Goal: Task Accomplishment & Management: Manage account settings

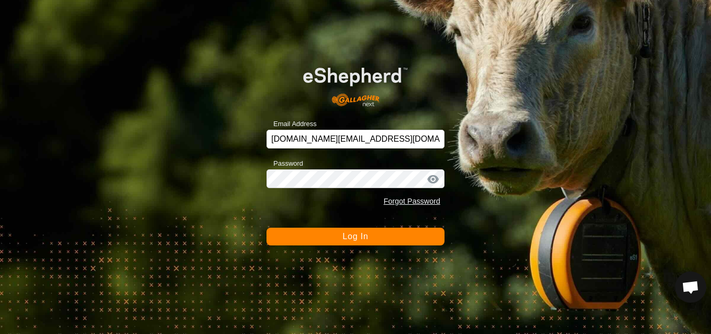
click at [350, 238] on span "Log In" at bounding box center [356, 236] width 26 height 9
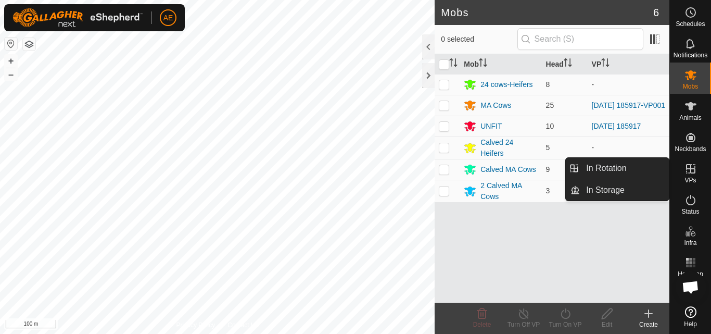
click at [690, 174] on icon at bounding box center [691, 168] width 12 height 12
click at [653, 172] on link "In Rotation" at bounding box center [624, 168] width 89 height 21
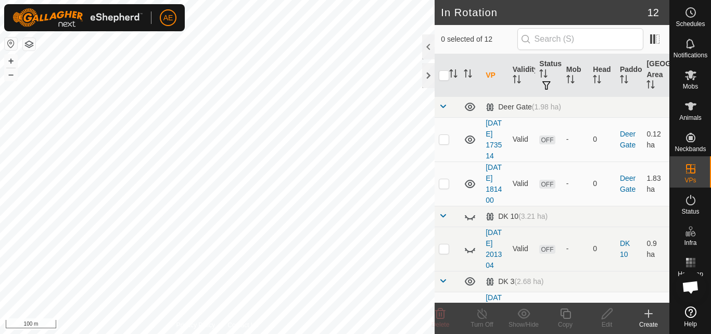
click at [652, 320] on div "Create" at bounding box center [649, 324] width 42 height 9
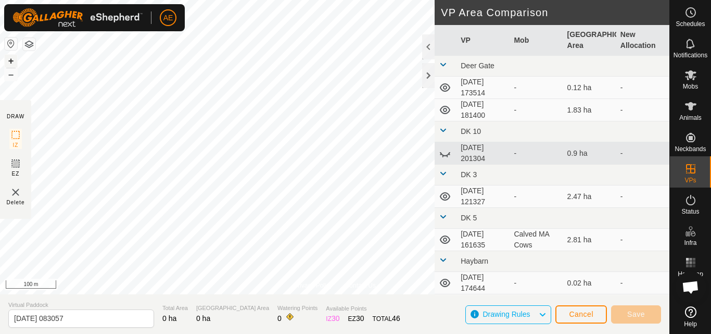
click at [12, 60] on button "+" at bounding box center [11, 61] width 12 height 12
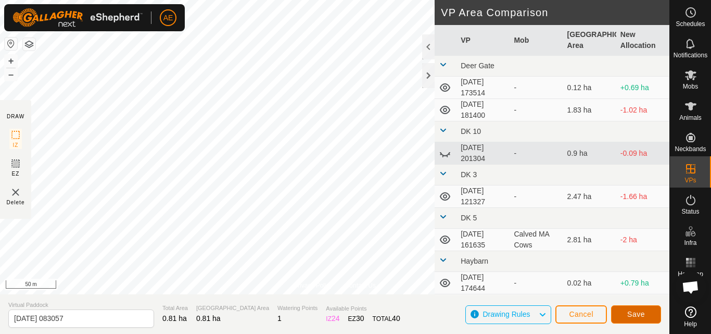
click at [635, 313] on span "Save" at bounding box center [637, 314] width 18 height 8
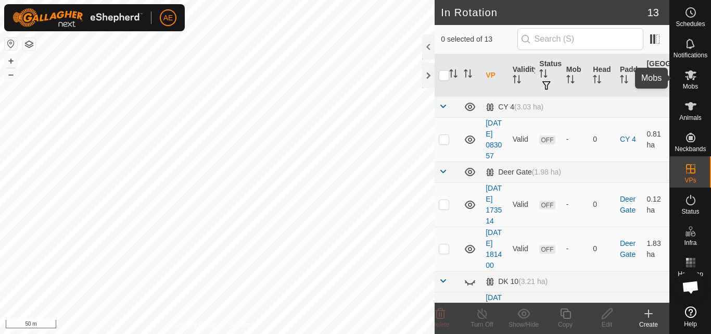
click at [693, 86] on span "Mobs" at bounding box center [690, 86] width 15 height 6
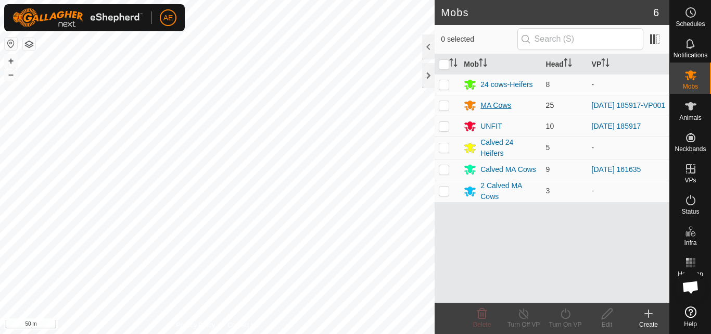
click at [499, 105] on div "MA Cows" at bounding box center [496, 105] width 31 height 11
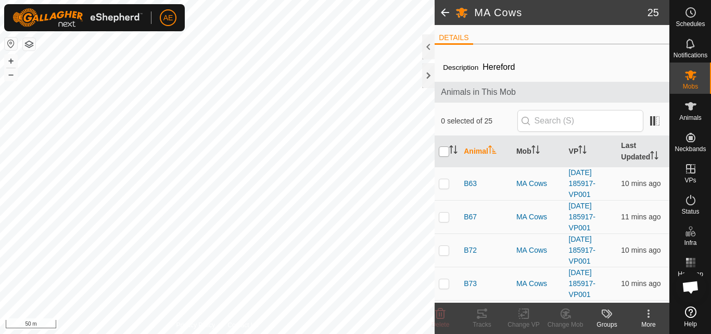
click at [444, 149] on input "checkbox" at bounding box center [444, 151] width 10 height 10
checkbox input "true"
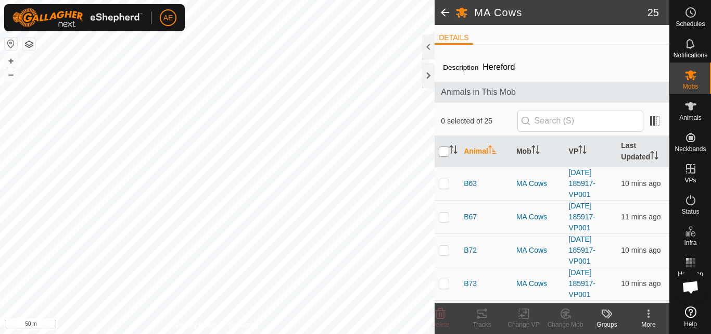
checkbox input "true"
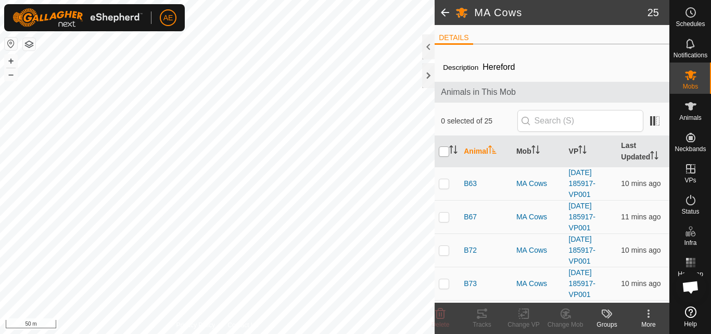
checkbox input "true"
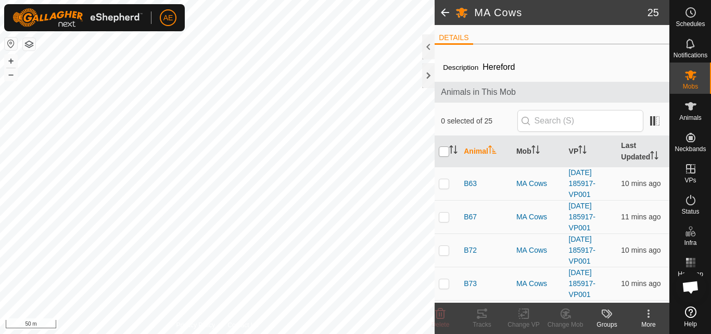
checkbox input "true"
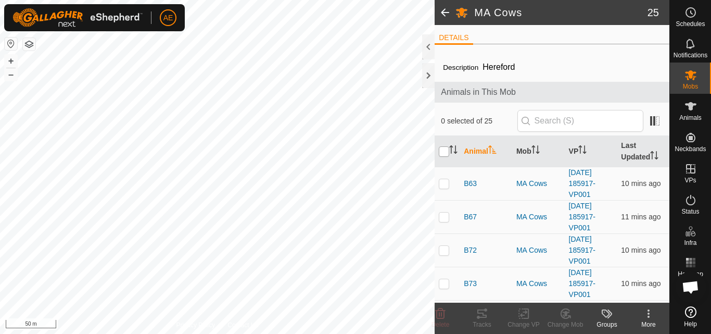
checkbox input "true"
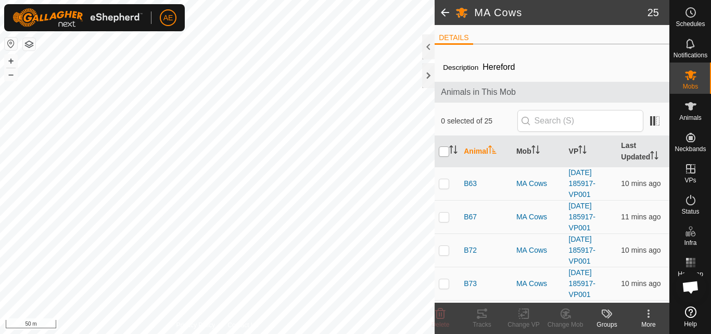
checkbox input "true"
click at [524, 318] on icon at bounding box center [526, 313] width 5 height 9
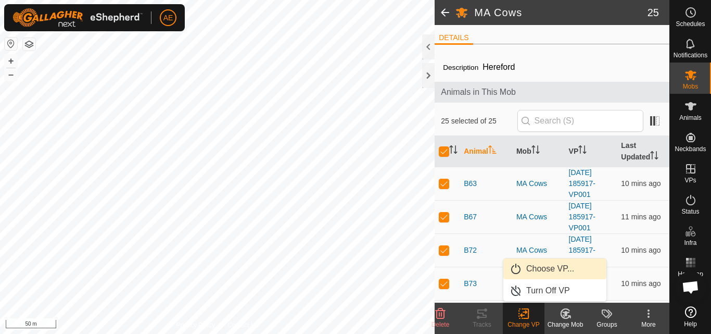
click at [542, 269] on link "Choose VP..." at bounding box center [555, 268] width 103 height 21
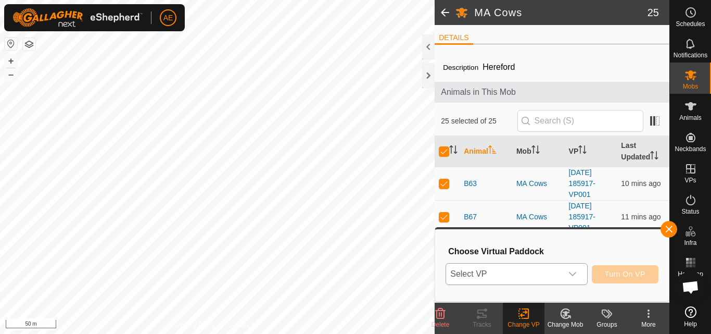
click at [571, 273] on icon "dropdown trigger" at bounding box center [572, 274] width 7 height 4
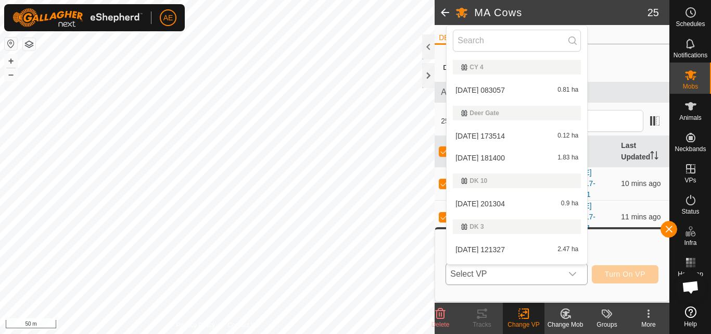
click at [519, 90] on li "2025-09-13 083057 0.81 ha" at bounding box center [517, 90] width 141 height 21
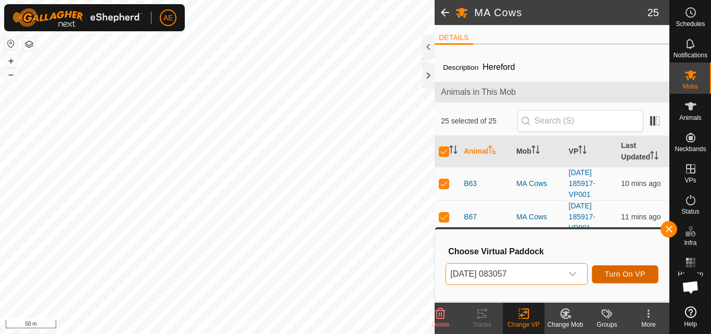
click at [625, 274] on span "Turn On VP" at bounding box center [625, 274] width 41 height 8
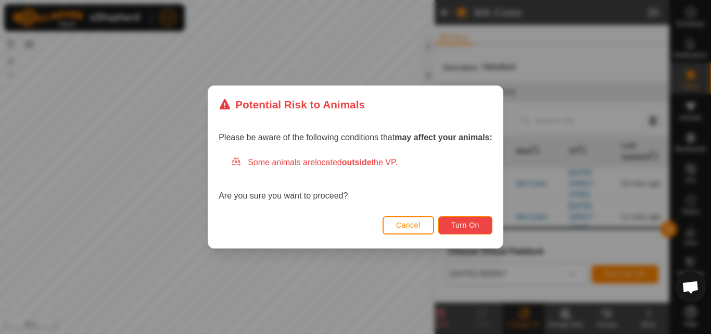
click at [469, 227] on span "Turn On" at bounding box center [466, 225] width 28 height 8
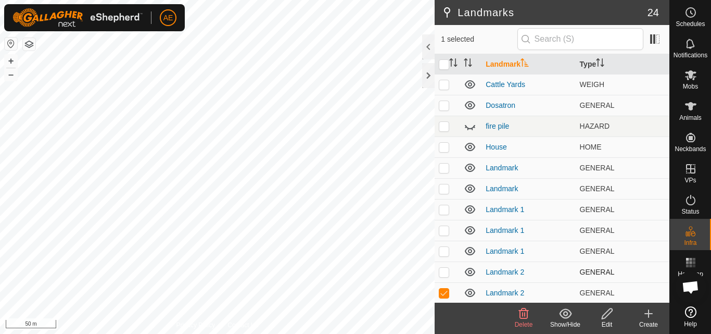
click at [445, 271] on p-checkbox at bounding box center [444, 272] width 10 height 8
checkbox input "true"
click at [443, 253] on p-checkbox at bounding box center [444, 251] width 10 height 8
checkbox input "true"
click at [444, 232] on p-checkbox at bounding box center [444, 230] width 10 height 8
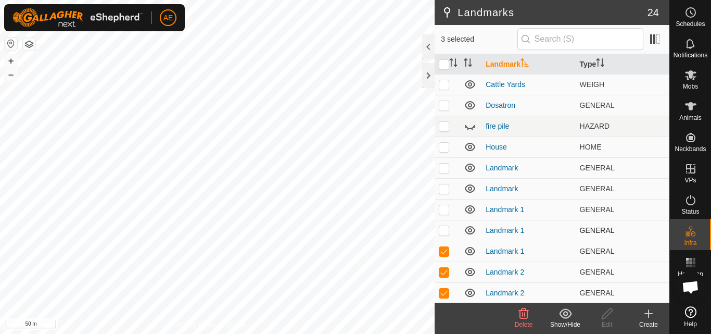
checkbox input "true"
click at [307, 333] on html "AE Schedules Notifications Mobs Animals Neckbands VPs Status Infra Heatmap Help…" at bounding box center [355, 167] width 711 height 334
click at [525, 321] on span "Delete" at bounding box center [524, 324] width 18 height 7
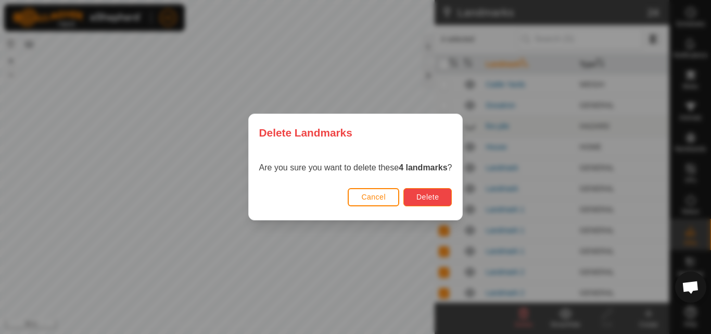
click at [428, 201] on span "Delete" at bounding box center [428, 197] width 22 height 8
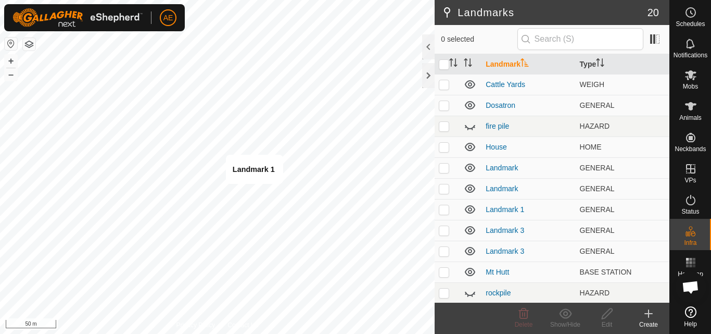
checkbox input "true"
click at [522, 320] on div "Delete" at bounding box center [524, 324] width 42 height 9
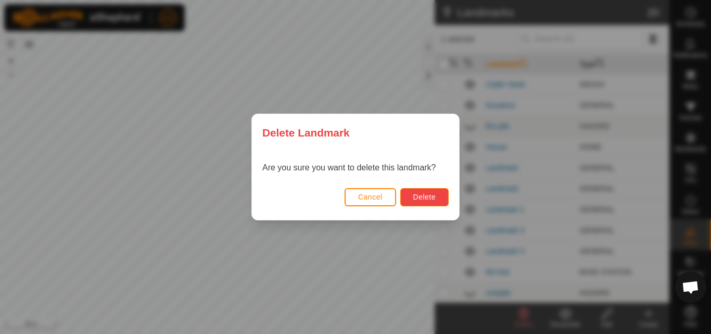
click at [427, 202] on button "Delete" at bounding box center [424, 197] width 48 height 18
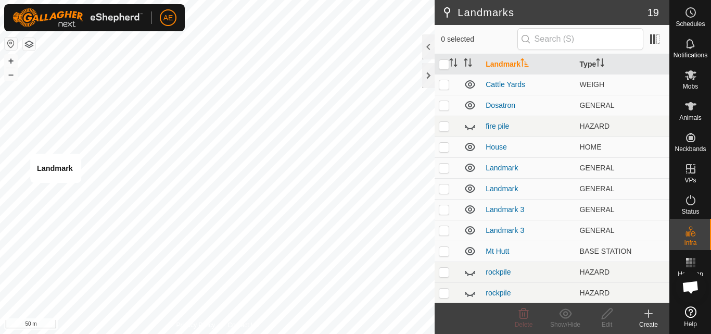
checkbox input "true"
click at [445, 192] on p-checkbox at bounding box center [444, 188] width 10 height 8
checkbox input "true"
click at [526, 320] on div "Delete" at bounding box center [524, 324] width 42 height 9
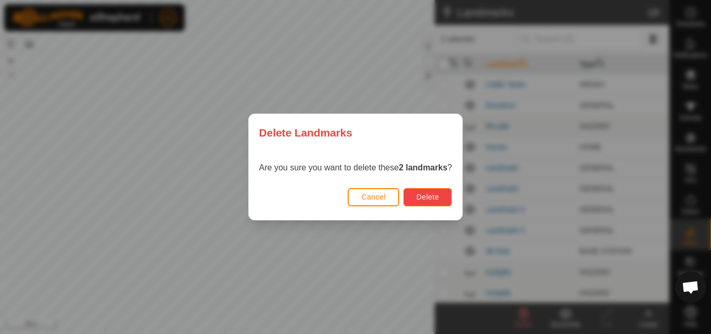
click at [439, 196] on span "Delete" at bounding box center [428, 197] width 22 height 8
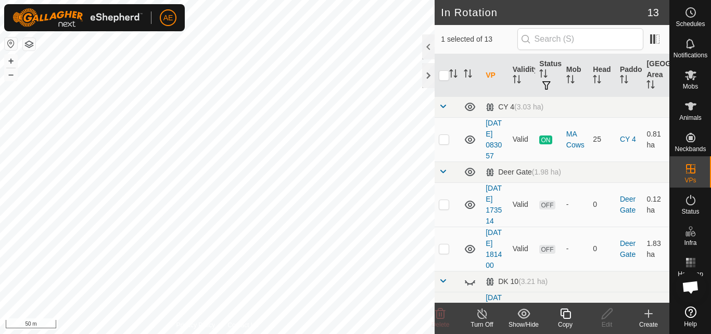
checkbox input "true"
checkbox input "false"
click at [298, 233] on div "WP DK 4 Type: trough Capacity: 700L Water Level: 100% Drinkable: Yes + – ⇧ i 50…" at bounding box center [217, 167] width 435 height 334
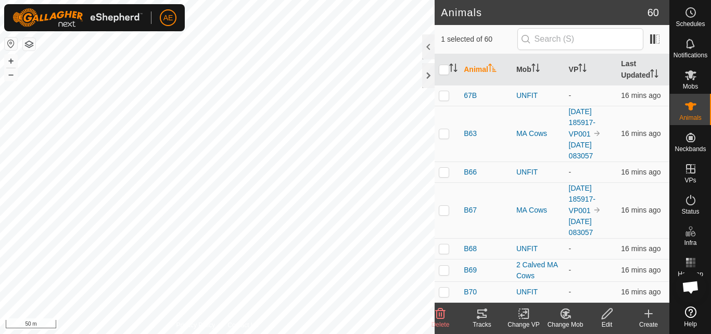
click at [565, 321] on div "Change Mob" at bounding box center [566, 324] width 42 height 9
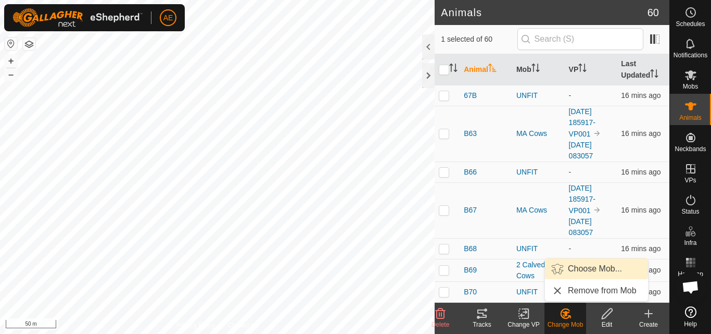
click at [587, 269] on link "Choose Mob..." at bounding box center [596, 268] width 103 height 21
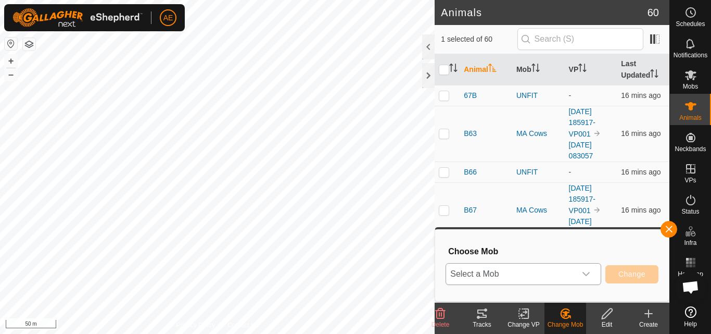
click at [590, 272] on icon "dropdown trigger" at bounding box center [586, 274] width 8 height 8
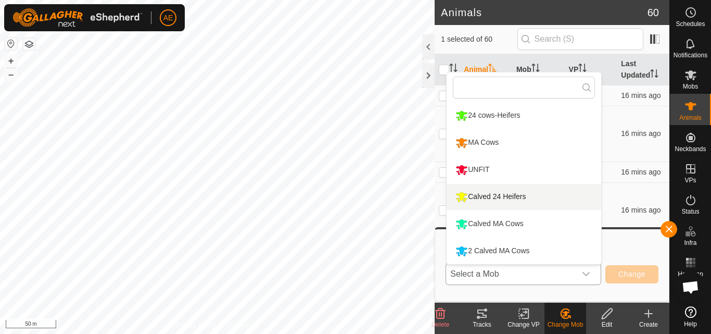
click at [530, 199] on li "Calved 24 Heifers" at bounding box center [524, 197] width 155 height 26
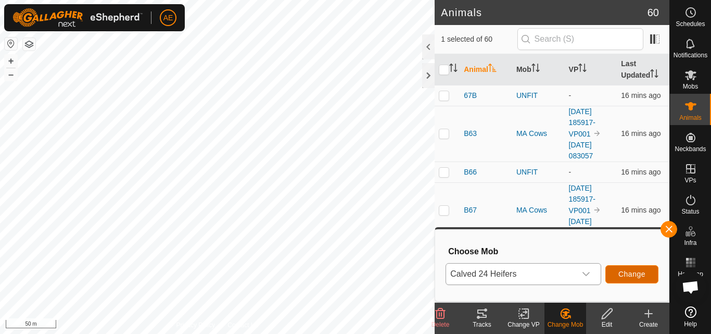
click at [655, 273] on button "Change" at bounding box center [632, 274] width 53 height 18
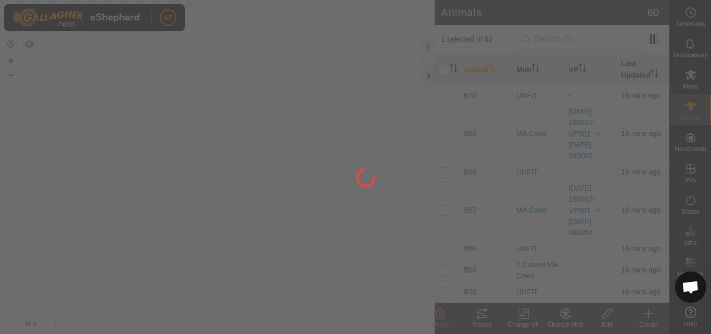
checkbox input "false"
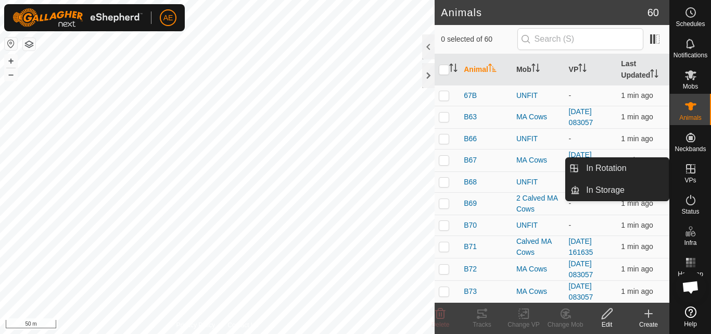
click at [690, 173] on icon at bounding box center [690, 168] width 9 height 9
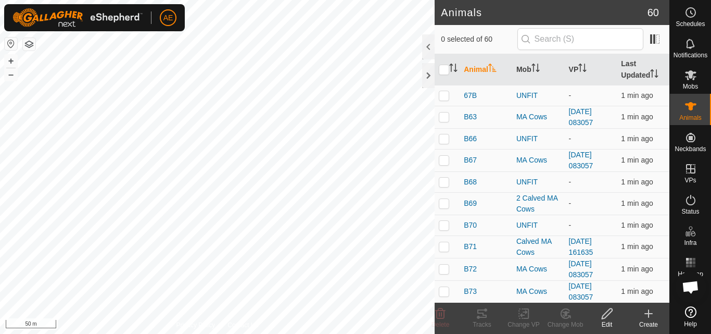
click at [649, 316] on icon at bounding box center [649, 313] width 0 height 7
click at [652, 321] on div "Create" at bounding box center [649, 324] width 42 height 9
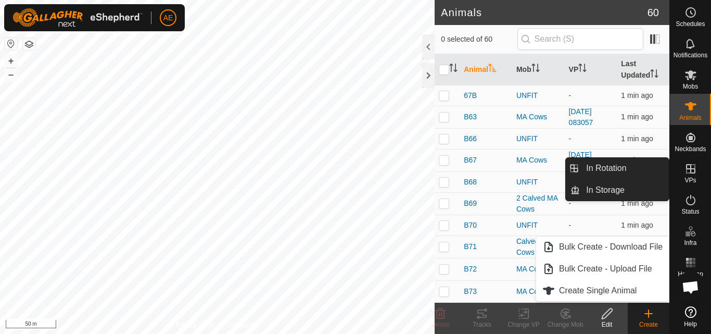
click at [657, 165] on link "In Rotation" at bounding box center [624, 168] width 89 height 21
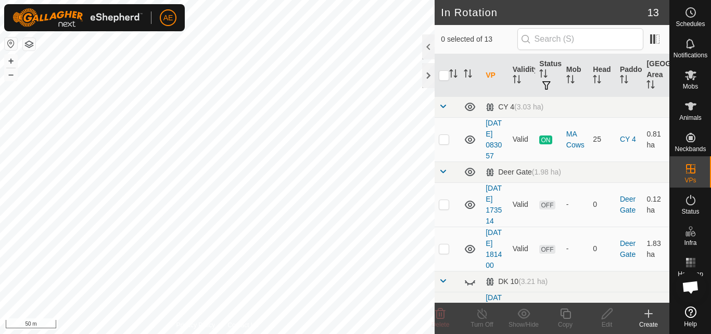
click at [652, 315] on icon at bounding box center [649, 313] width 12 height 12
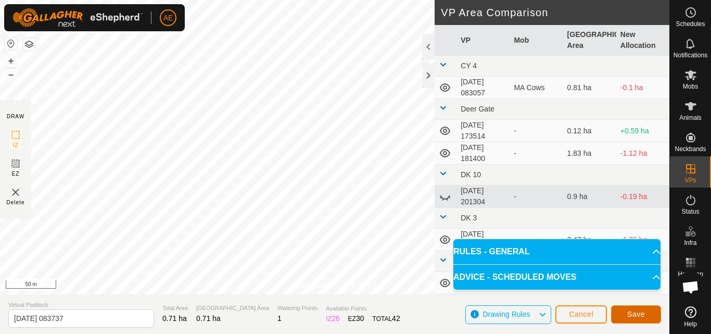
click at [642, 318] on span "Save" at bounding box center [637, 314] width 18 height 8
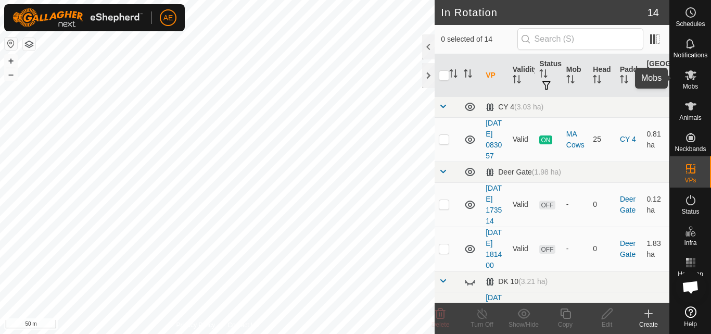
click at [691, 83] on span "Mobs" at bounding box center [690, 86] width 15 height 6
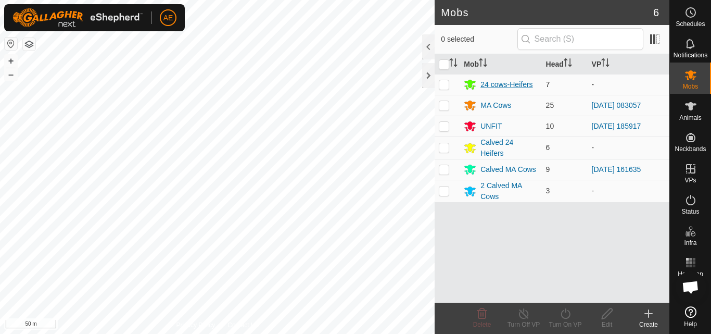
click at [502, 83] on div "24 cows-Heifers" at bounding box center [507, 84] width 52 height 11
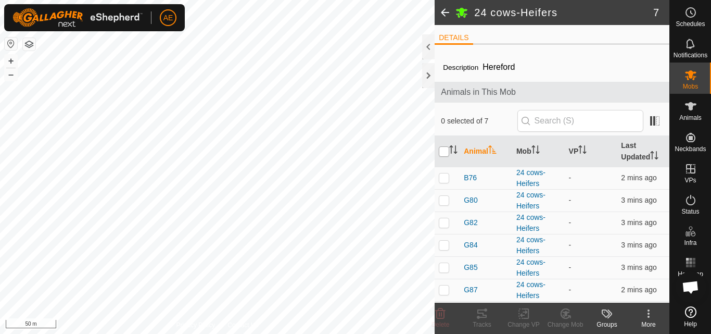
click at [442, 154] on input "checkbox" at bounding box center [444, 151] width 10 height 10
checkbox input "true"
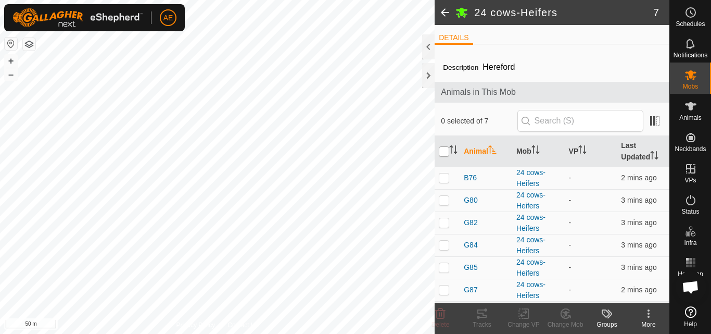
checkbox input "true"
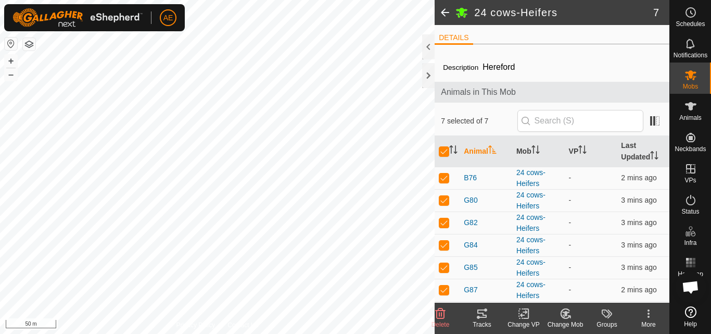
click at [522, 318] on rect at bounding box center [523, 313] width 9 height 9
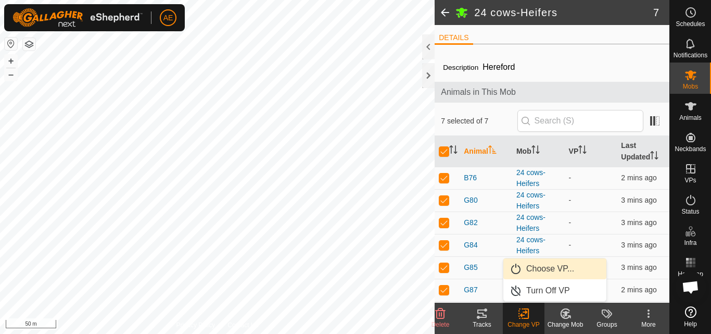
click at [540, 264] on link "Choose VP..." at bounding box center [555, 268] width 103 height 21
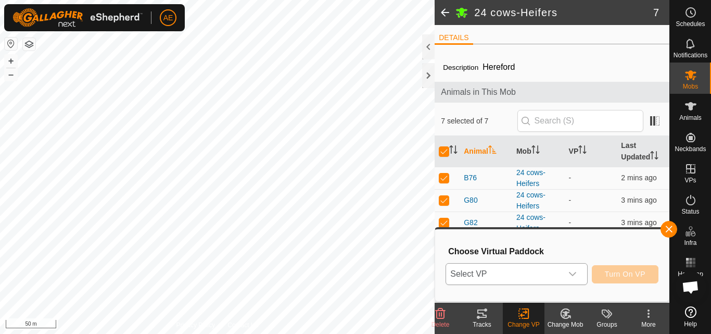
click at [572, 274] on icon "dropdown trigger" at bounding box center [573, 274] width 8 height 8
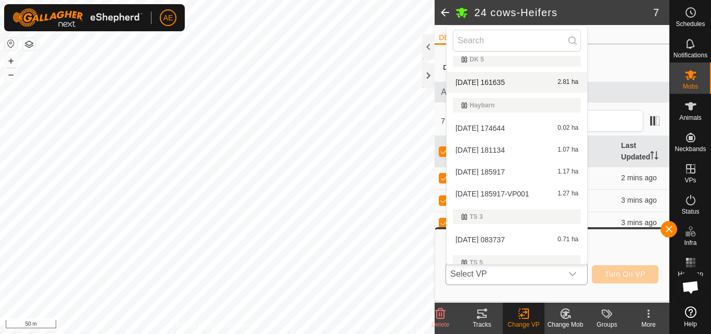
scroll to position [228, 0]
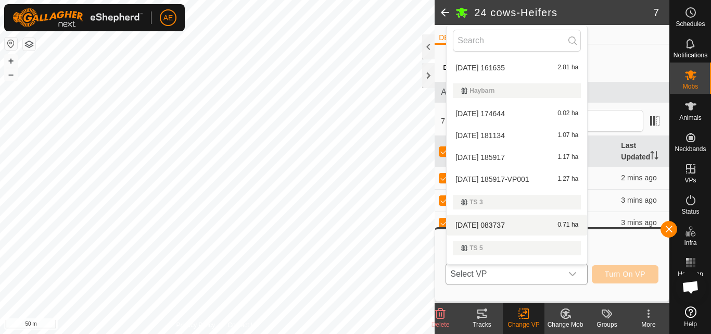
click at [503, 220] on li "2025-09-13 083737 0.71 ha" at bounding box center [517, 225] width 141 height 21
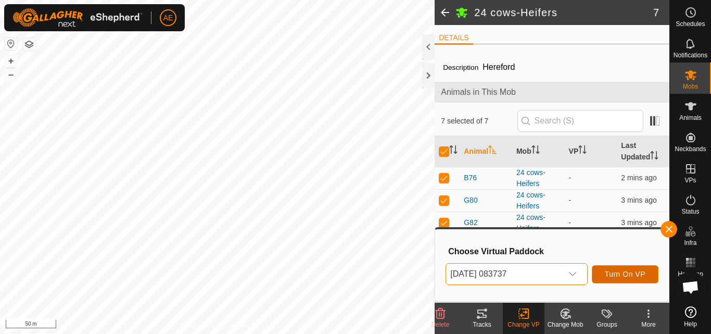
click at [625, 277] on span "Turn On VP" at bounding box center [625, 274] width 41 height 8
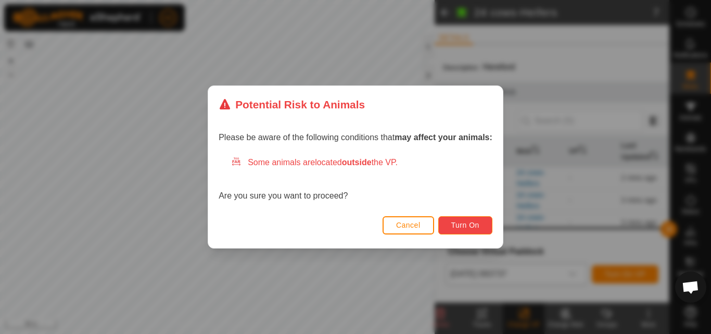
click at [467, 227] on span "Turn On" at bounding box center [466, 225] width 28 height 8
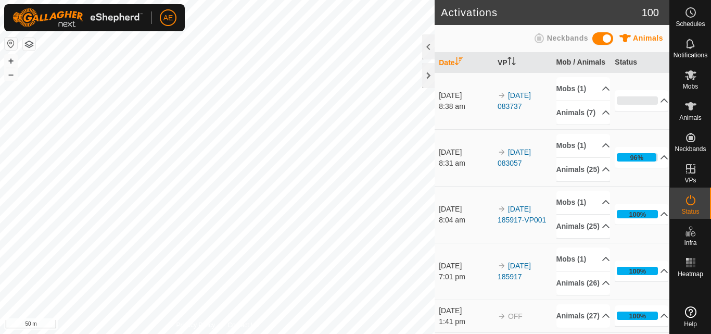
click at [288, 272] on div "AE Schedules Notifications Mobs Animals Neckbands VPs Status Infra Heatmap Help…" at bounding box center [355, 167] width 711 height 334
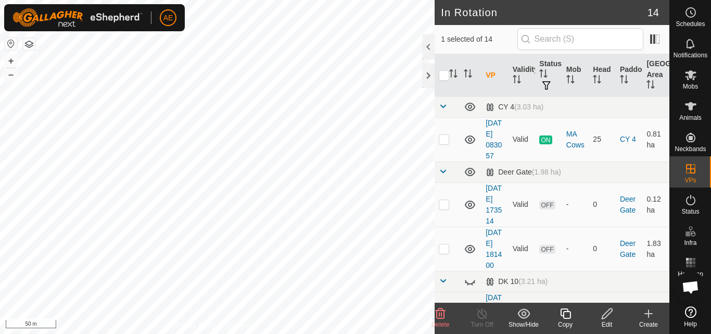
checkbox input "false"
checkbox input "true"
click at [483, 322] on div "Turn Off" at bounding box center [482, 324] width 42 height 9
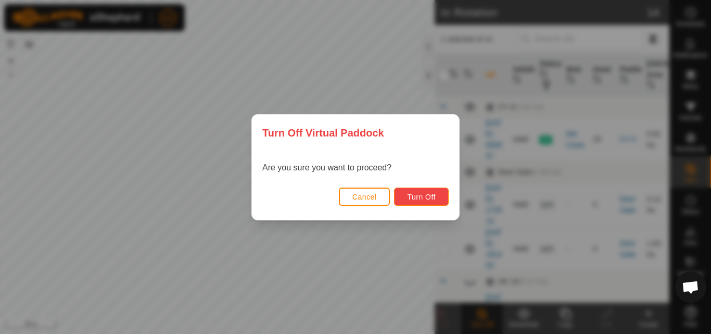
click at [432, 201] on span "Turn Off" at bounding box center [421, 197] width 29 height 8
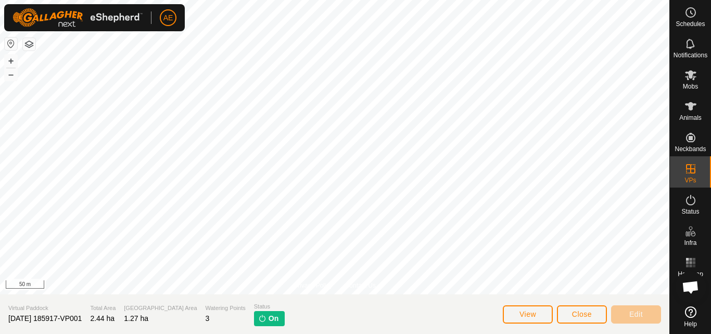
click at [269, 320] on span "On" at bounding box center [274, 318] width 10 height 11
click at [534, 314] on span "View" at bounding box center [528, 314] width 17 height 8
click at [594, 312] on button "Close" at bounding box center [582, 314] width 50 height 18
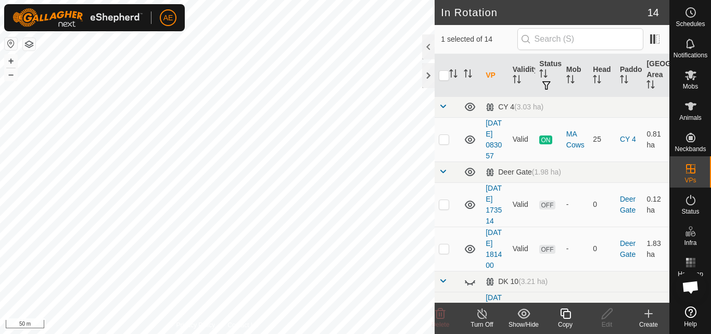
click at [567, 321] on div "Copy" at bounding box center [566, 324] width 42 height 9
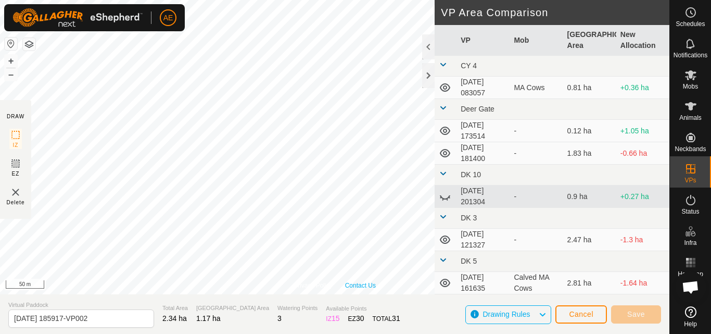
click at [358, 284] on div "Privacy Policy Contact Us + – ⇧ i 50 m" at bounding box center [335, 147] width 670 height 294
click at [650, 317] on button "Save" at bounding box center [636, 314] width 50 height 18
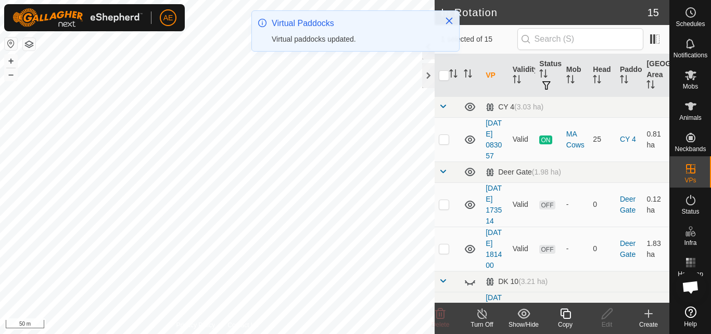
checkbox input "true"
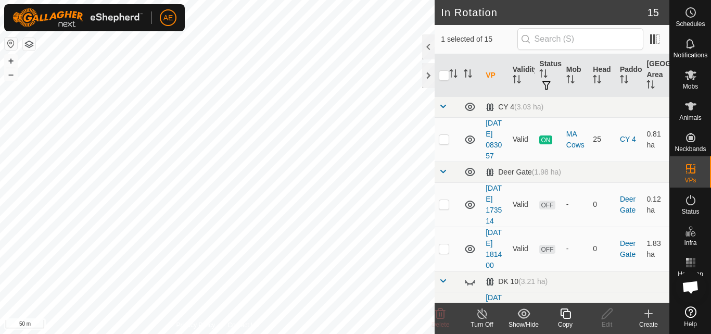
click at [485, 316] on icon at bounding box center [482, 313] width 13 height 12
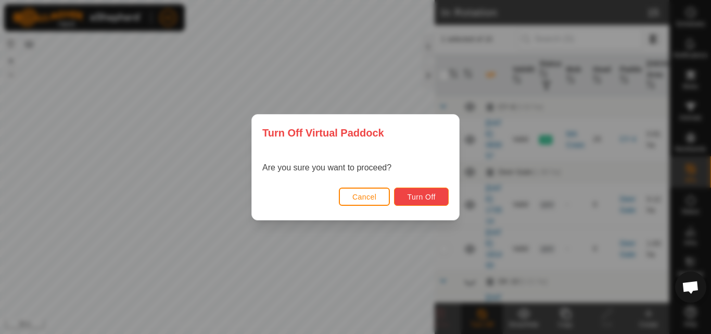
click at [421, 197] on span "Turn Off" at bounding box center [421, 197] width 29 height 8
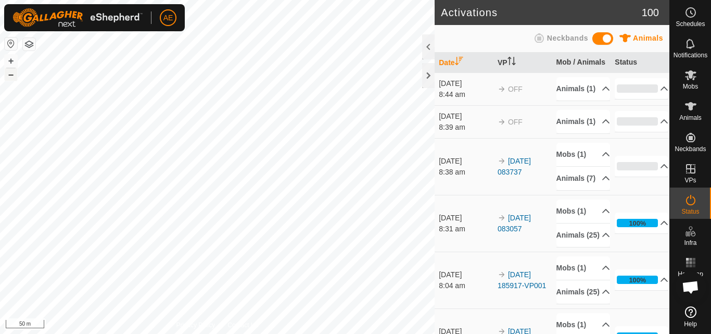
click at [15, 78] on button "–" at bounding box center [11, 74] width 12 height 12
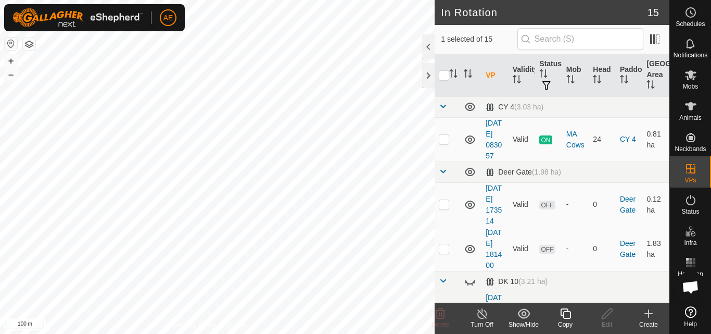
click at [481, 312] on line at bounding box center [482, 314] width 8 height 8
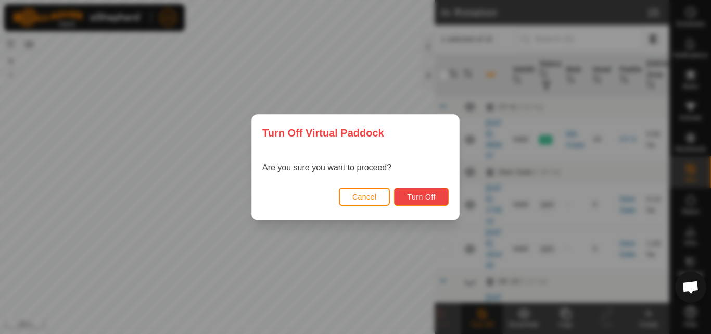
click at [417, 198] on span "Turn Off" at bounding box center [421, 197] width 29 height 8
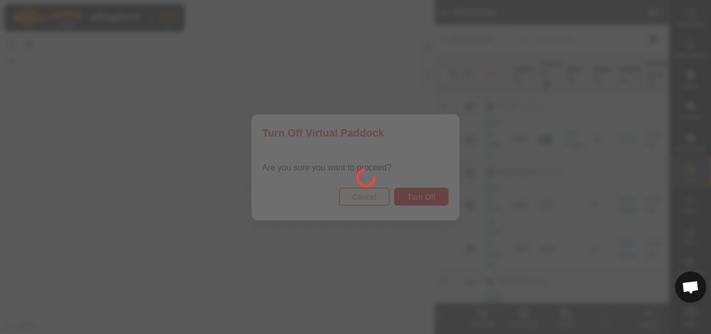
click at [423, 193] on div at bounding box center [355, 167] width 711 height 334
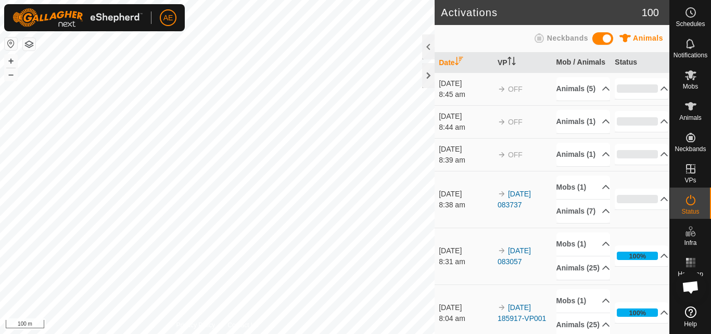
click at [250, 333] on html "AE Schedules Notifications Mobs Animals Neckbands VPs Status Infra Heatmap Help…" at bounding box center [355, 167] width 711 height 334
click at [11, 63] on button "+" at bounding box center [11, 61] width 12 height 12
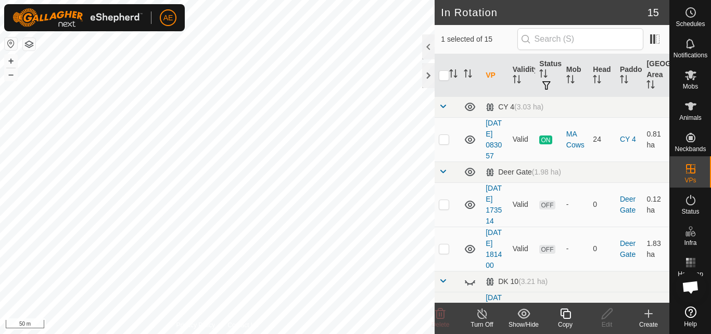
checkbox input "true"
checkbox input "false"
click at [482, 317] on icon at bounding box center [482, 313] width 13 height 12
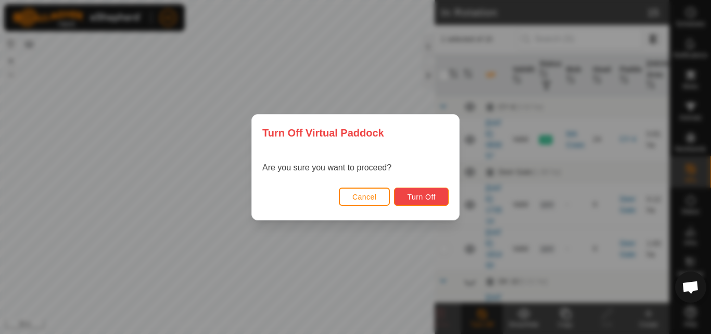
click at [436, 199] on button "Turn Off" at bounding box center [421, 196] width 55 height 18
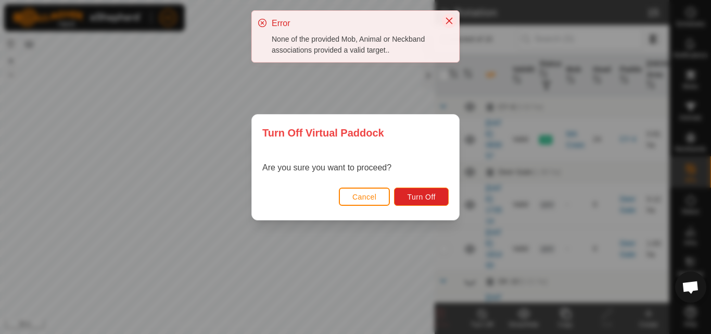
click at [447, 20] on icon "Close" at bounding box center [449, 21] width 8 height 8
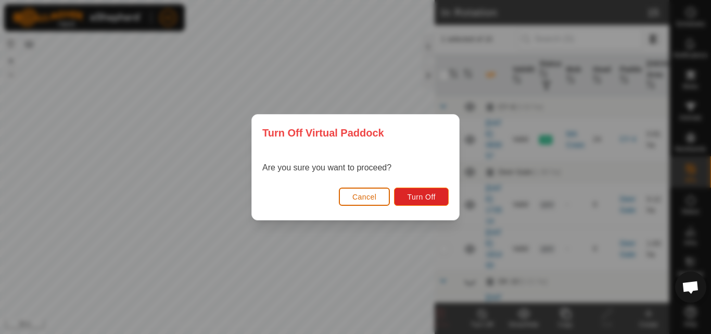
click at [369, 194] on span "Cancel" at bounding box center [365, 197] width 24 height 8
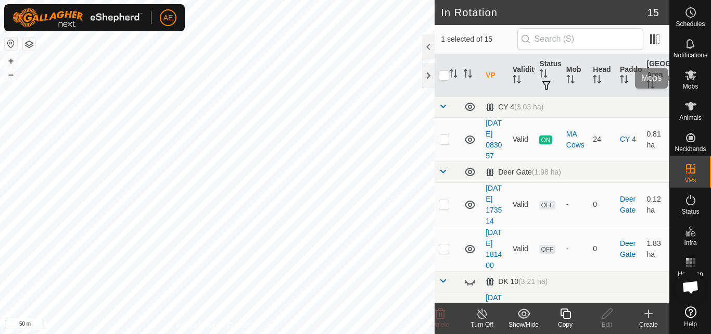
click at [695, 80] on icon at bounding box center [691, 75] width 12 height 12
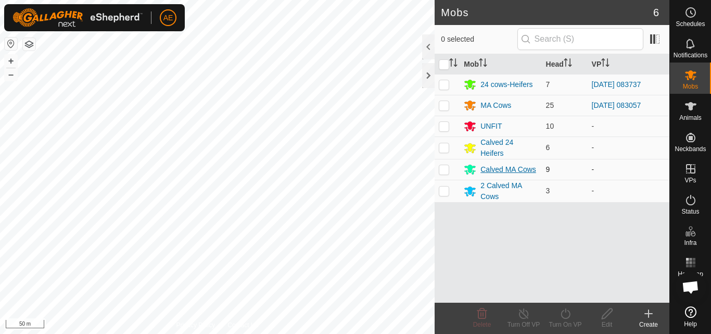
click at [520, 170] on div "Calved MA Cows" at bounding box center [509, 169] width 56 height 11
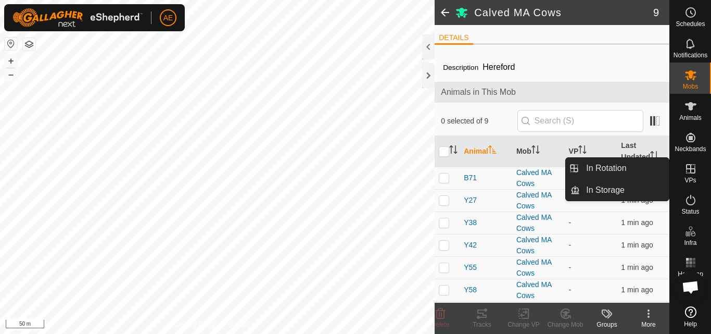
click at [690, 176] on es-virtualpaddocks-svg-icon at bounding box center [691, 168] width 19 height 17
click at [643, 166] on link "In Rotation" at bounding box center [624, 168] width 89 height 21
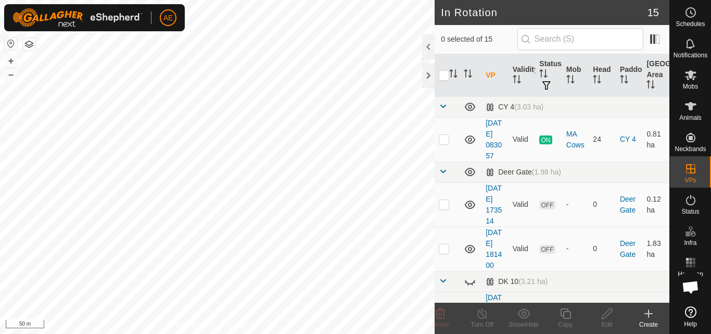
click at [650, 318] on icon at bounding box center [649, 313] width 12 height 12
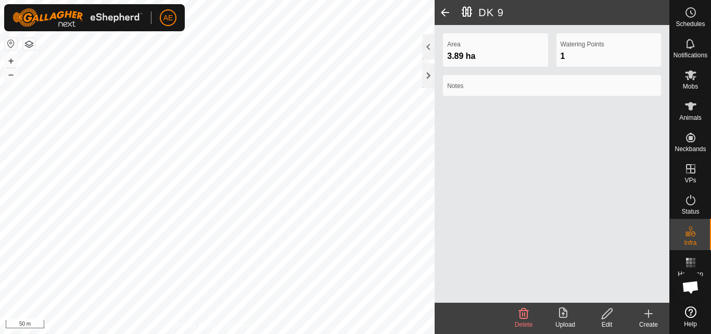
click at [445, 14] on span at bounding box center [445, 12] width 21 height 25
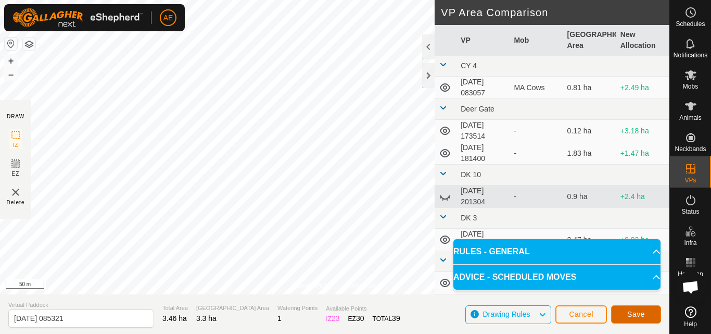
click at [637, 314] on span "Save" at bounding box center [637, 314] width 18 height 8
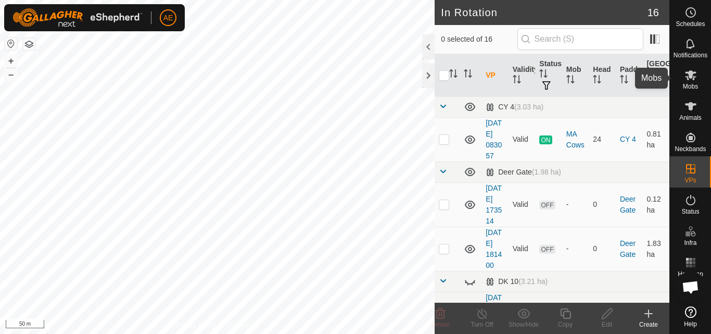
click at [694, 82] on es-mob-svg-icon at bounding box center [691, 75] width 19 height 17
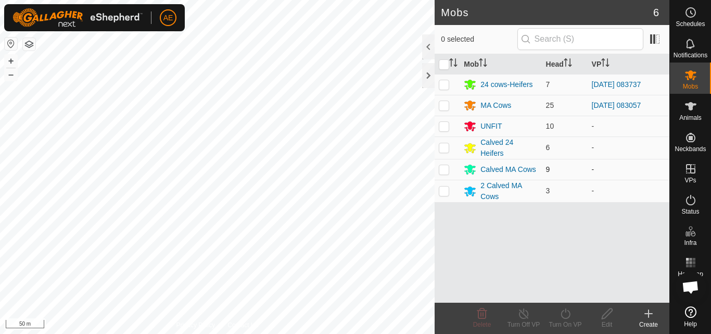
click at [445, 169] on p-checkbox at bounding box center [444, 169] width 10 height 8
checkbox input "true"
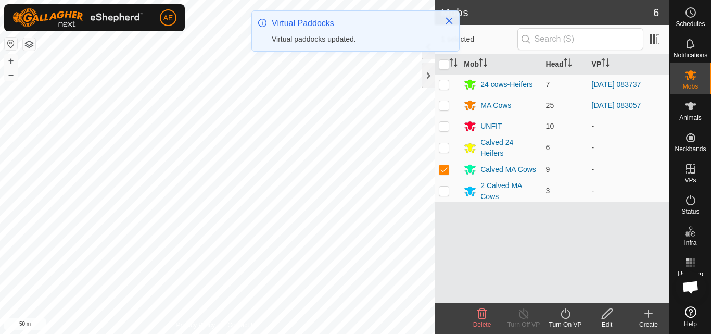
click at [565, 320] on div "Turn On VP" at bounding box center [566, 324] width 42 height 9
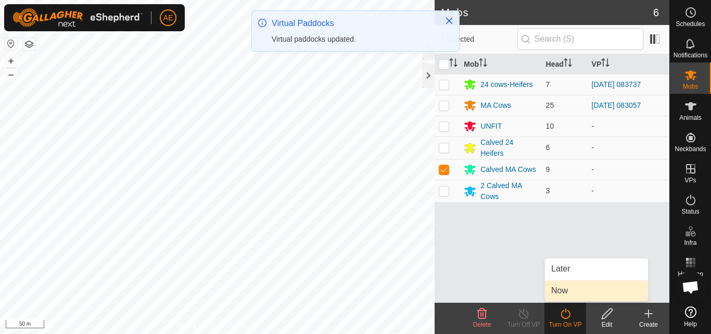
click at [563, 295] on link "Now" at bounding box center [596, 290] width 103 height 21
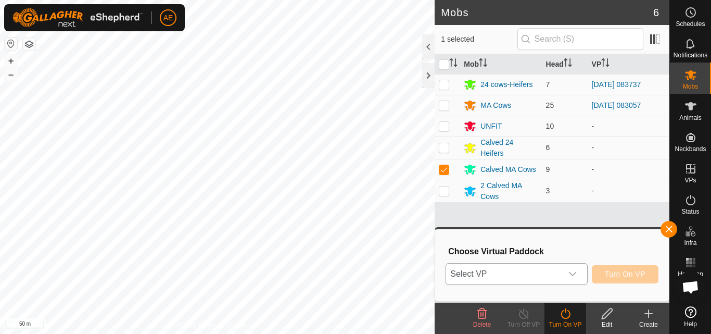
click at [573, 274] on icon "dropdown trigger" at bounding box center [573, 274] width 8 height 8
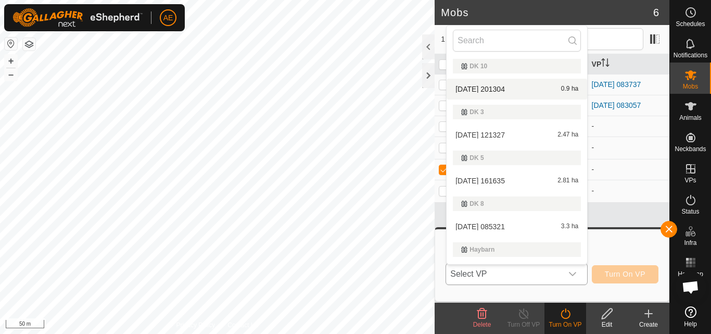
scroll to position [115, 0]
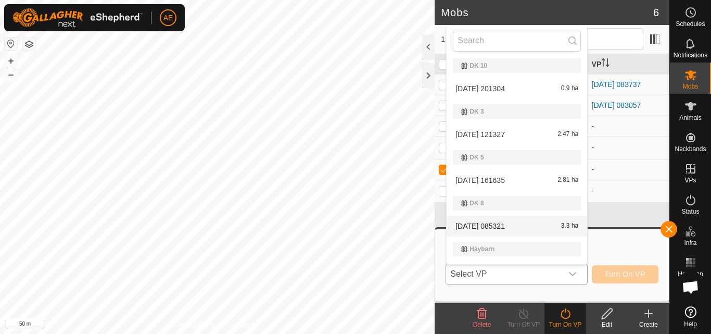
click at [505, 224] on li "[DATE] 085321 3.3 ha" at bounding box center [517, 226] width 141 height 21
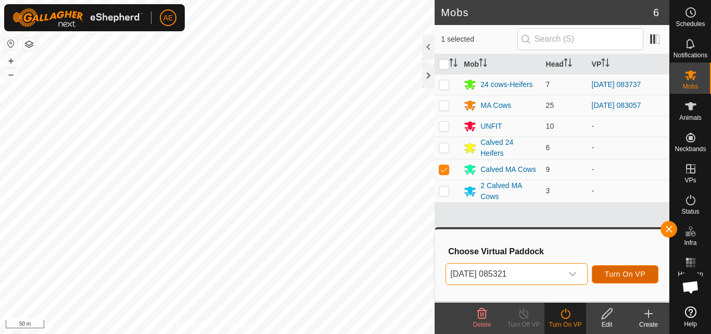
click at [631, 274] on span "Turn On VP" at bounding box center [625, 274] width 41 height 8
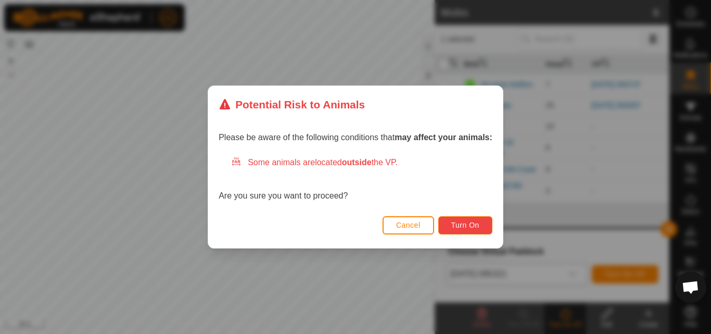
click at [485, 227] on button "Turn On" at bounding box center [466, 225] width 54 height 18
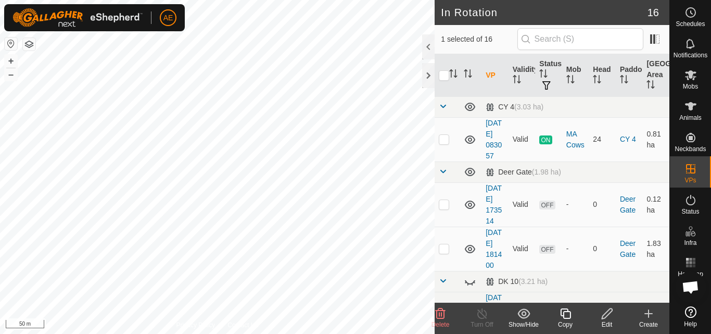
click at [444, 321] on span "Delete" at bounding box center [441, 324] width 18 height 7
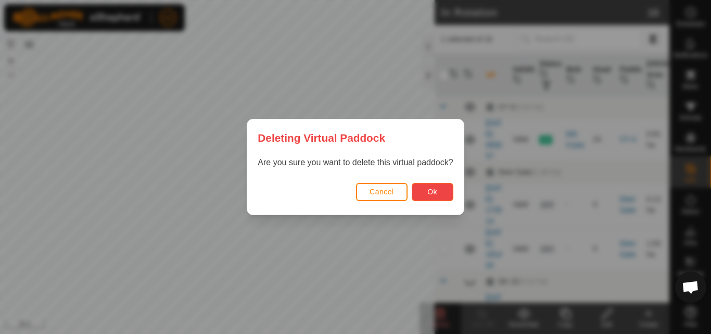
click at [439, 193] on button "Ok" at bounding box center [433, 192] width 42 height 18
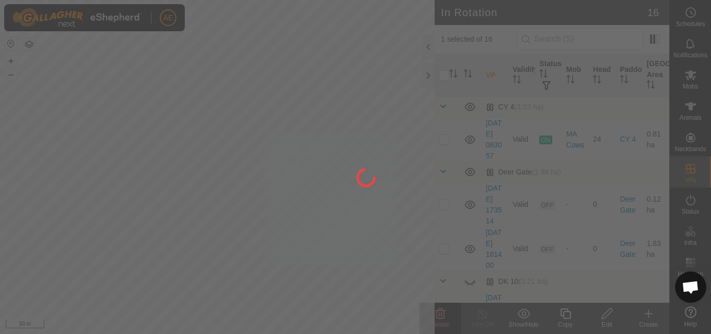
checkbox input "false"
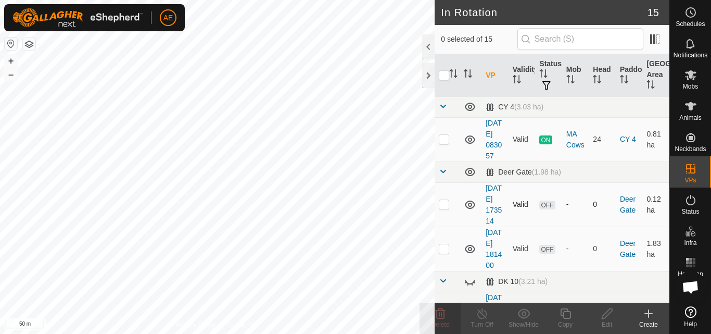
checkbox input "true"
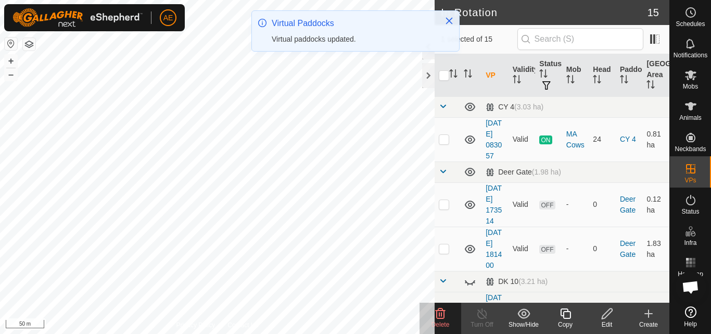
click at [448, 319] on delete-svg-icon at bounding box center [441, 313] width 42 height 12
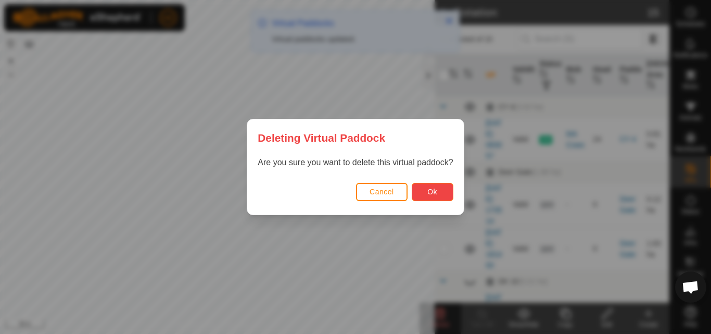
click at [441, 195] on button "Ok" at bounding box center [433, 192] width 42 height 18
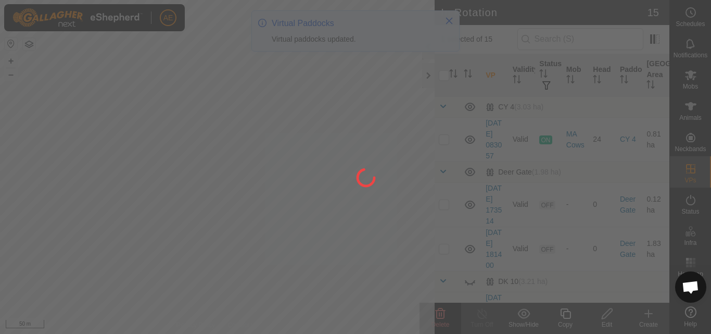
checkbox input "false"
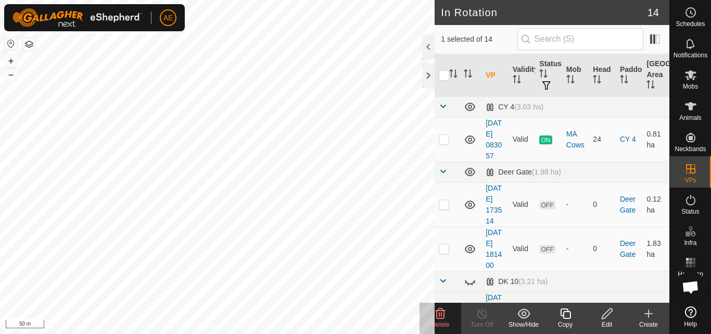
click at [445, 317] on icon at bounding box center [440, 313] width 12 height 12
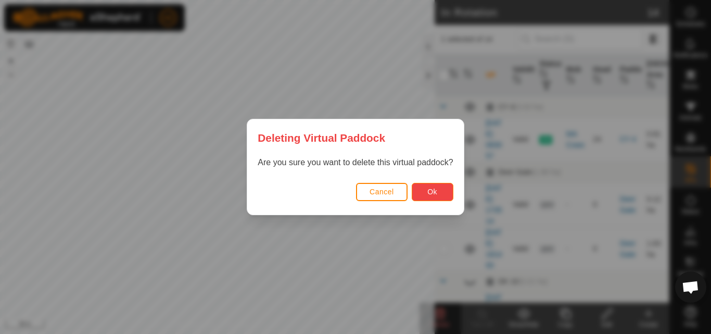
click at [433, 194] on span "Ok" at bounding box center [433, 191] width 10 height 8
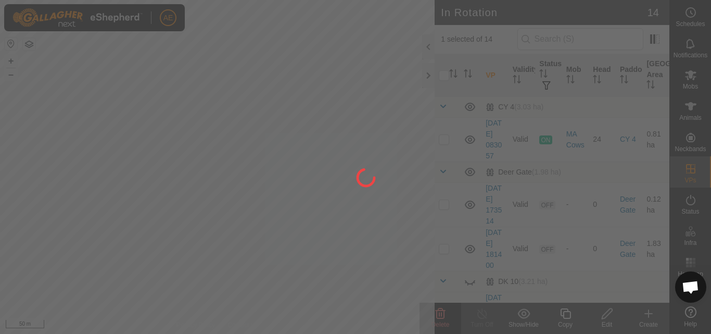
checkbox input "false"
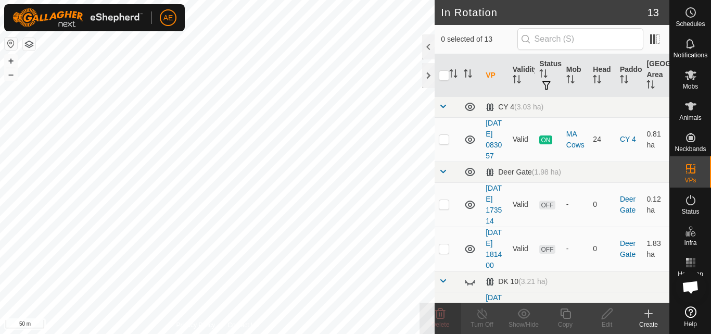
checkbox input "true"
click at [446, 318] on icon at bounding box center [440, 313] width 12 height 12
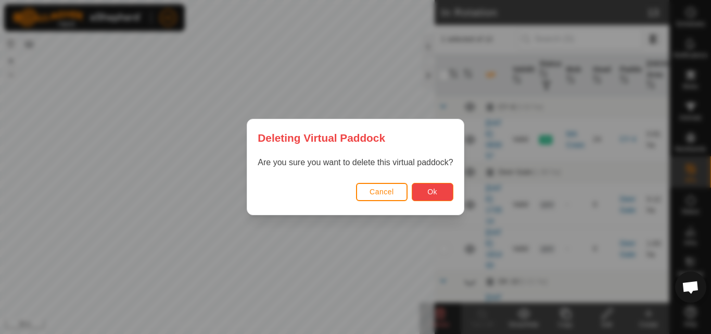
click at [431, 195] on span "Ok" at bounding box center [433, 191] width 10 height 8
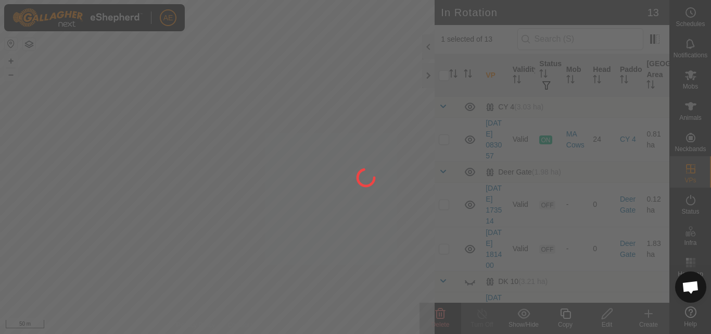
checkbox input "false"
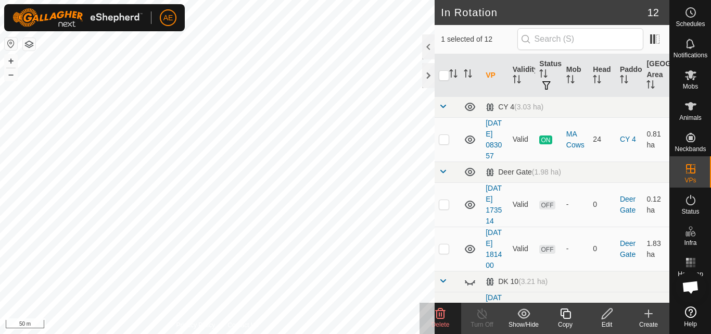
click at [446, 319] on icon at bounding box center [440, 313] width 12 height 12
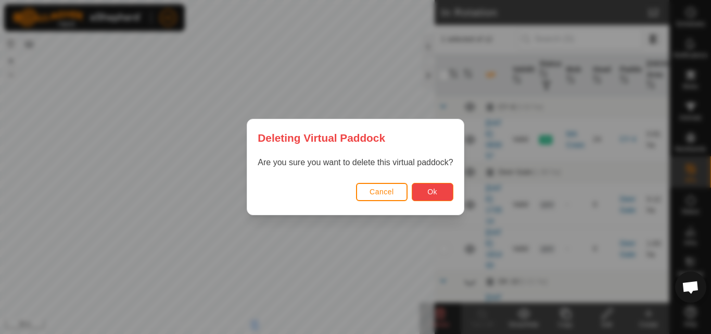
click at [438, 193] on button "Ok" at bounding box center [433, 192] width 42 height 18
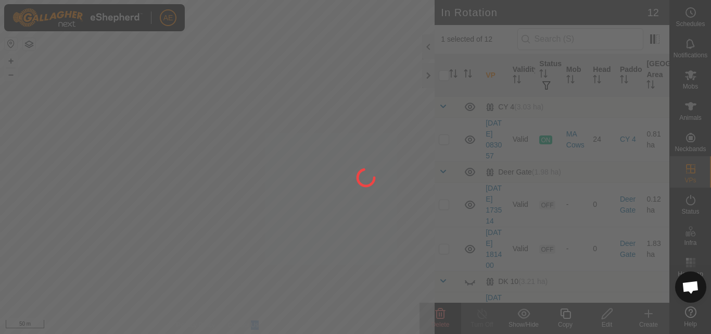
checkbox input "false"
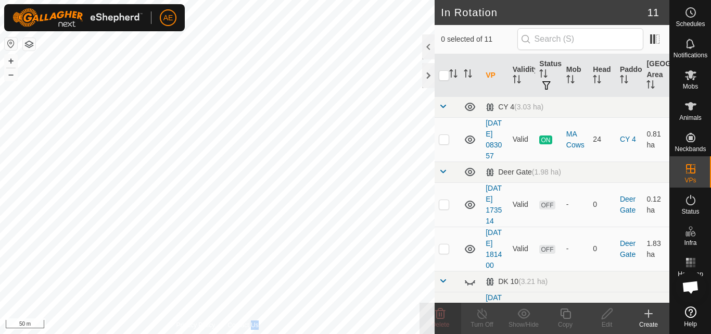
click at [310, 333] on html "AE Schedules Notifications Mobs Animals Neckbands VPs Status Infra Heatmap Help…" at bounding box center [355, 167] width 711 height 334
